Goal: Navigation & Orientation: Find specific page/section

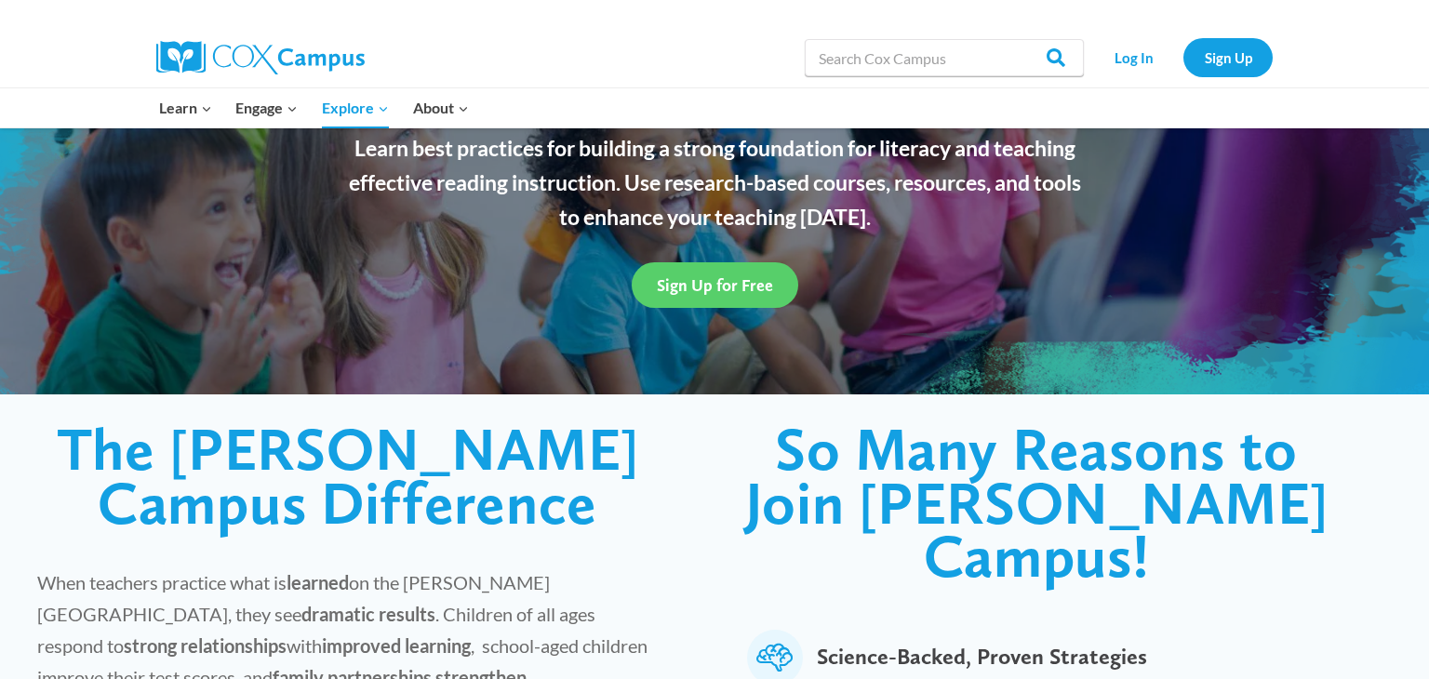
scroll to position [231, 0]
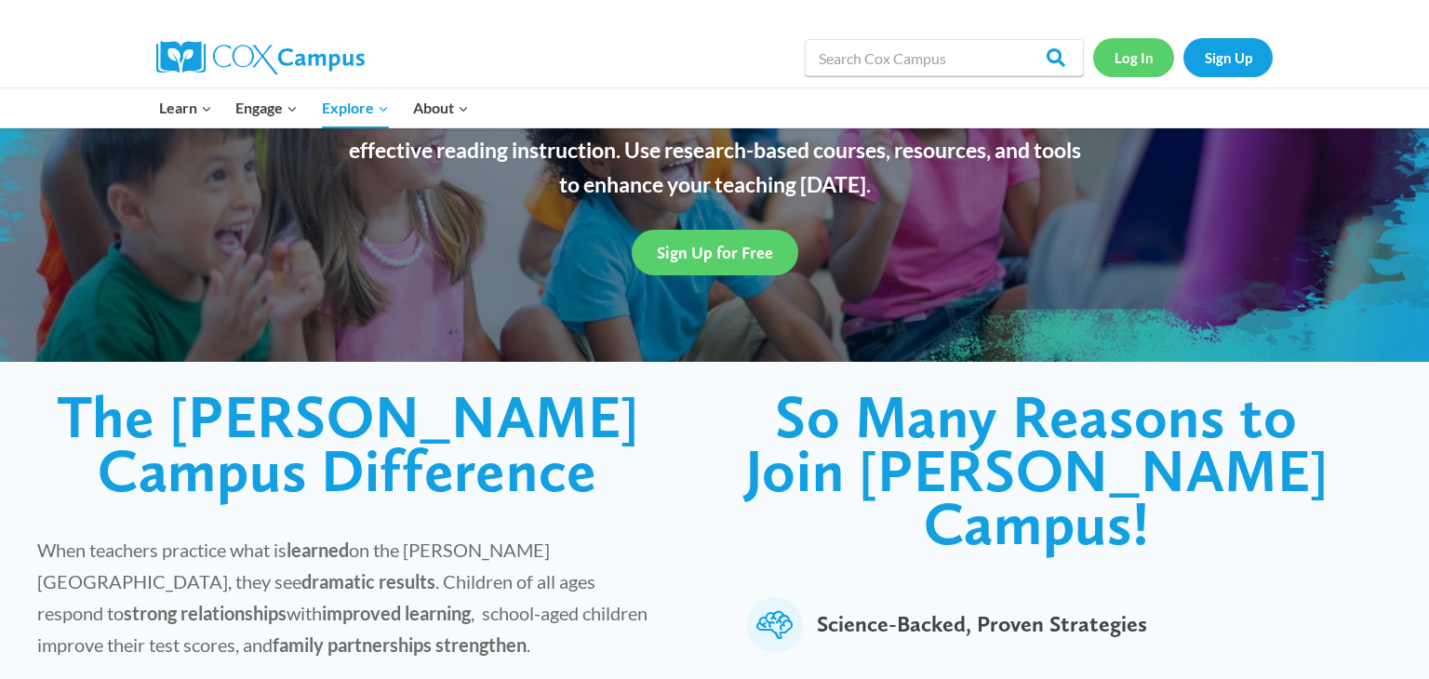
click at [1142, 49] on link "Log In" at bounding box center [1133, 57] width 81 height 38
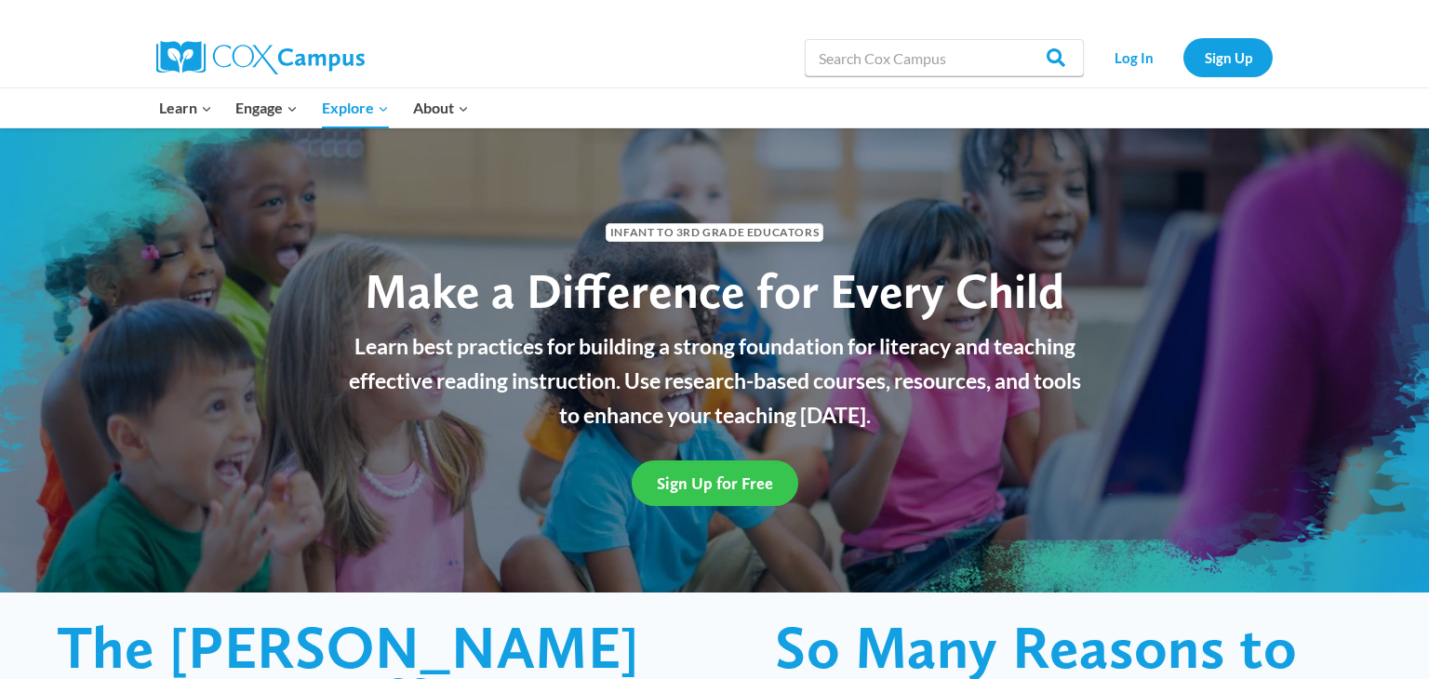
click at [744, 478] on span "Sign Up for Free" at bounding box center [715, 483] width 116 height 20
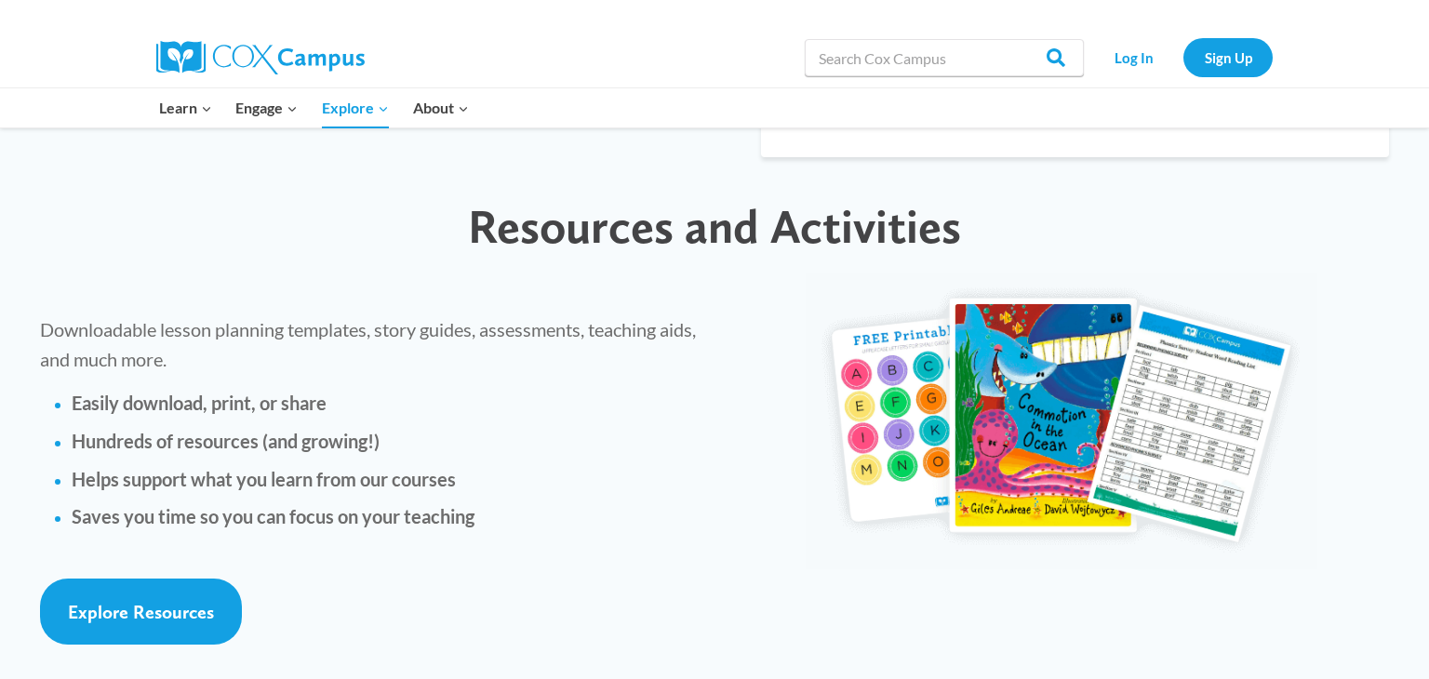
scroll to position [4049, 0]
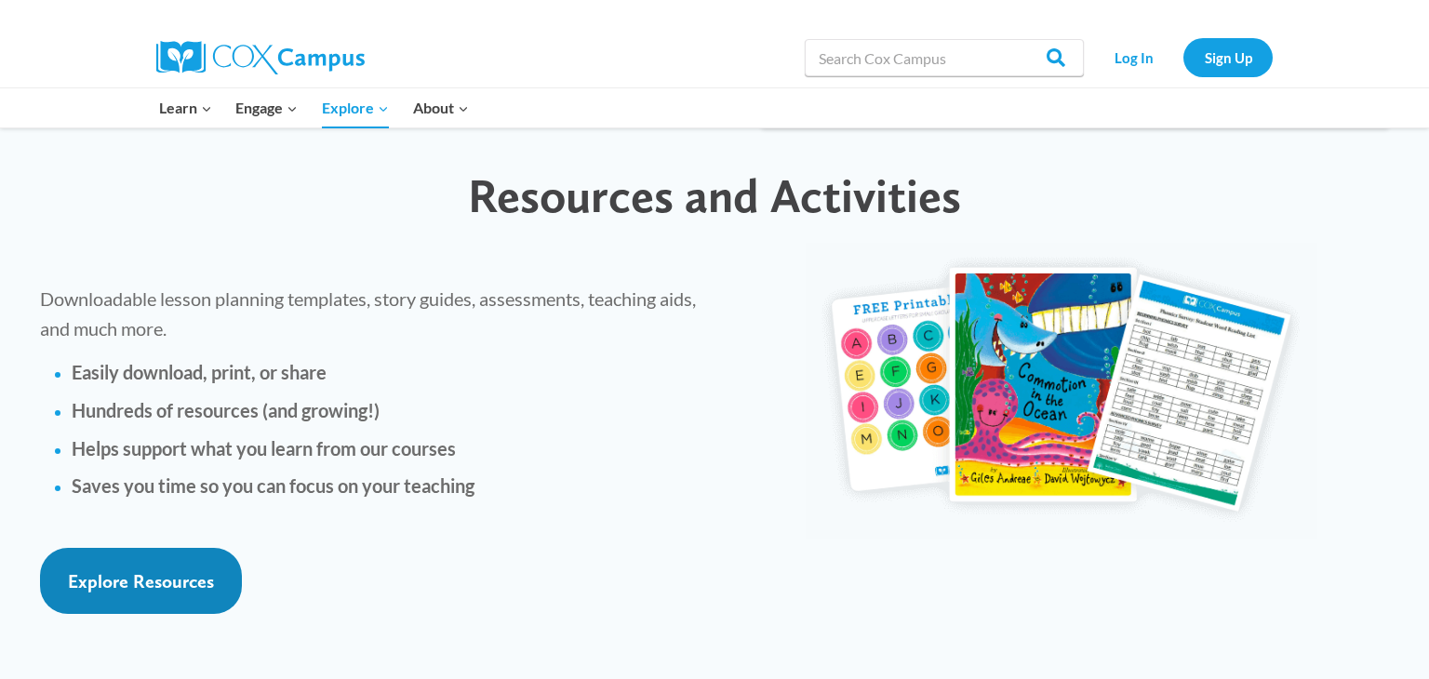
click at [82, 570] on span "Explore Resources" at bounding box center [141, 581] width 146 height 22
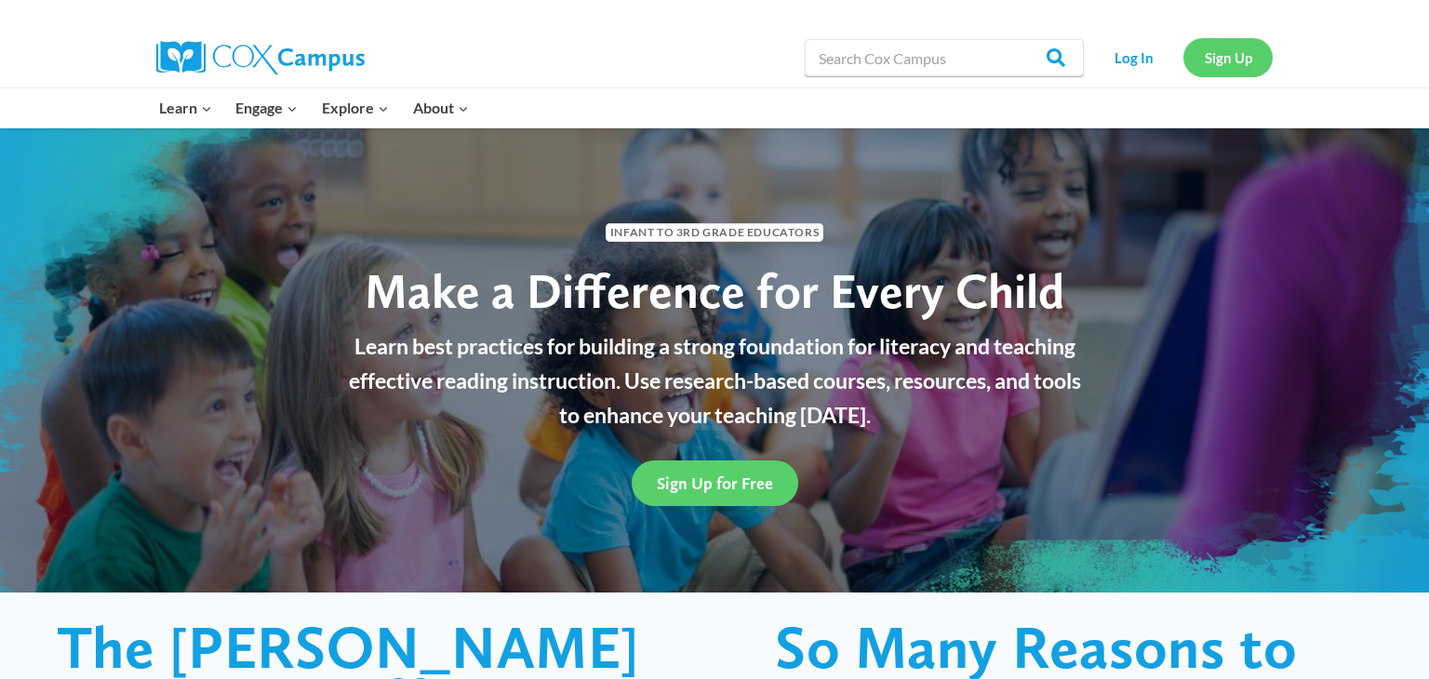
click at [1238, 56] on link "Sign Up" at bounding box center [1227, 57] width 89 height 38
click at [1237, 69] on link "Sign Up" at bounding box center [1227, 57] width 89 height 38
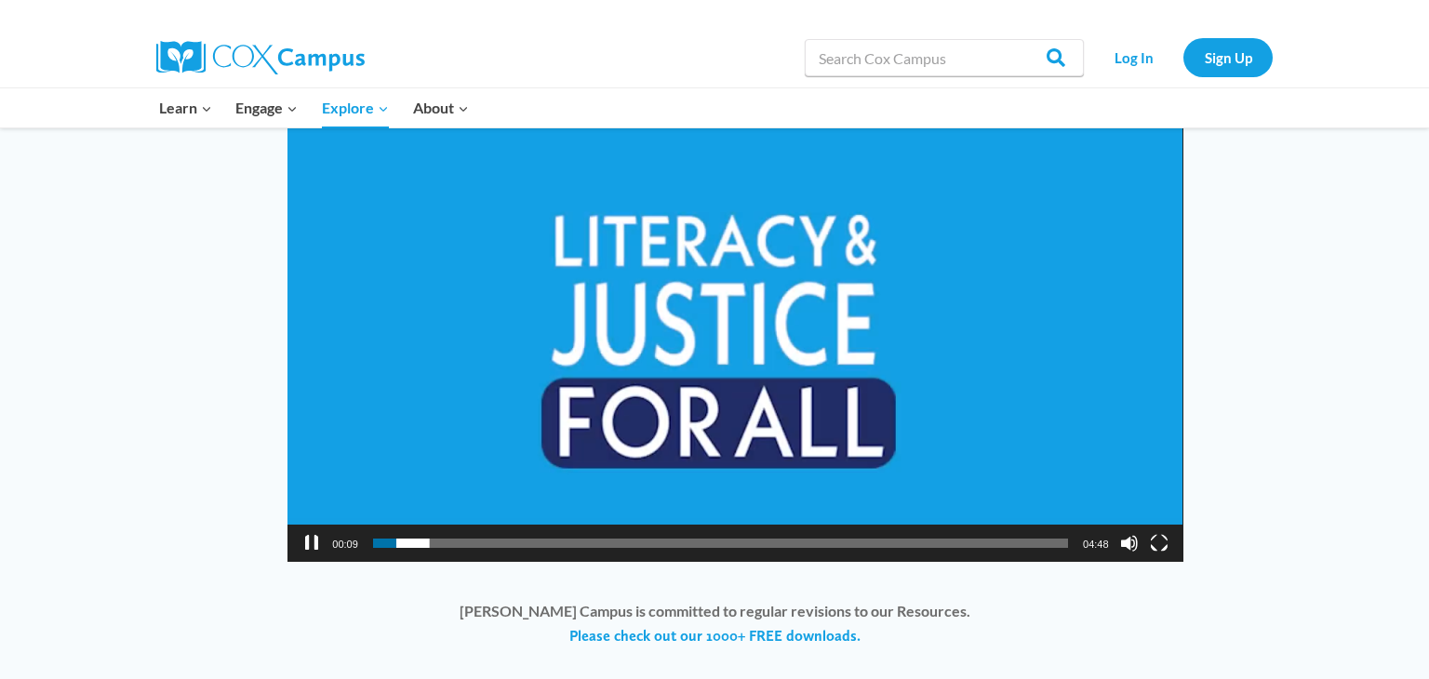
scroll to position [1453, 0]
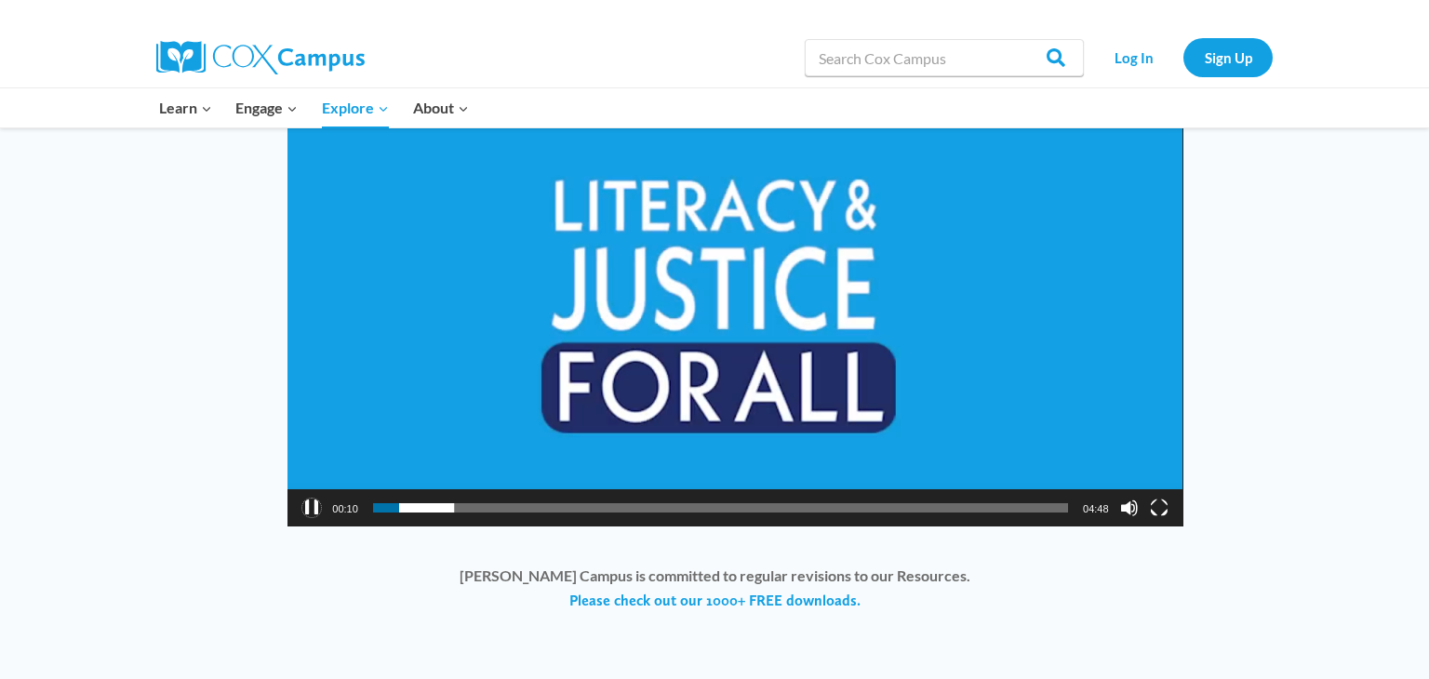
click at [315, 498] on button "Pause" at bounding box center [311, 507] width 19 height 19
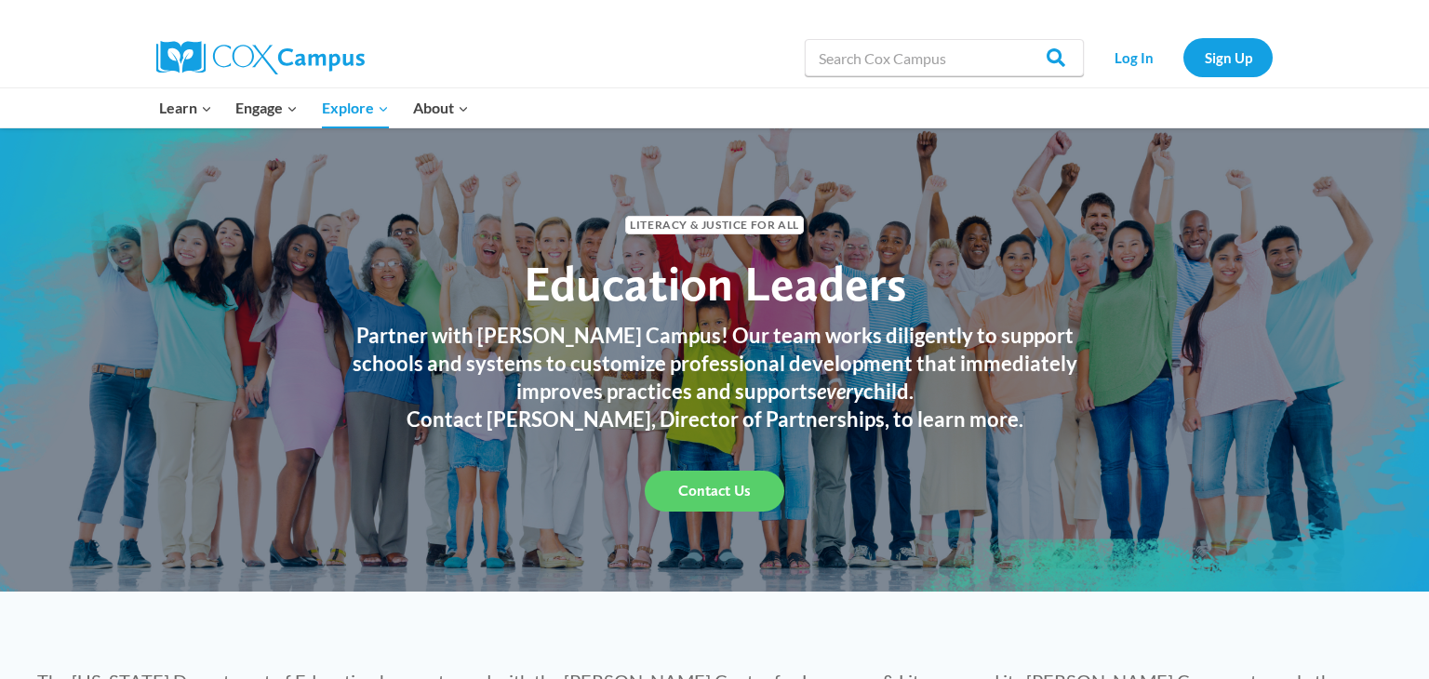
scroll to position [0, 0]
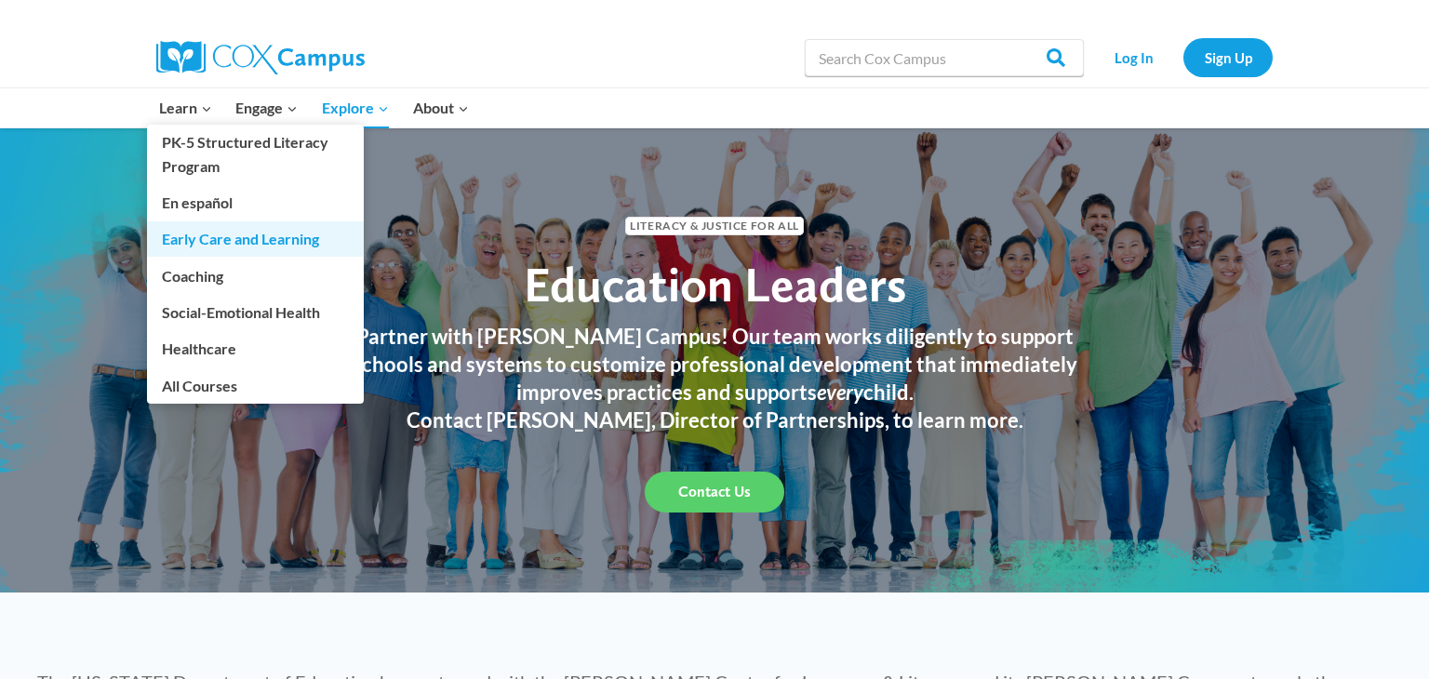
click at [298, 246] on link "Early Care and Learning" at bounding box center [255, 238] width 217 height 35
